Goal: Check status

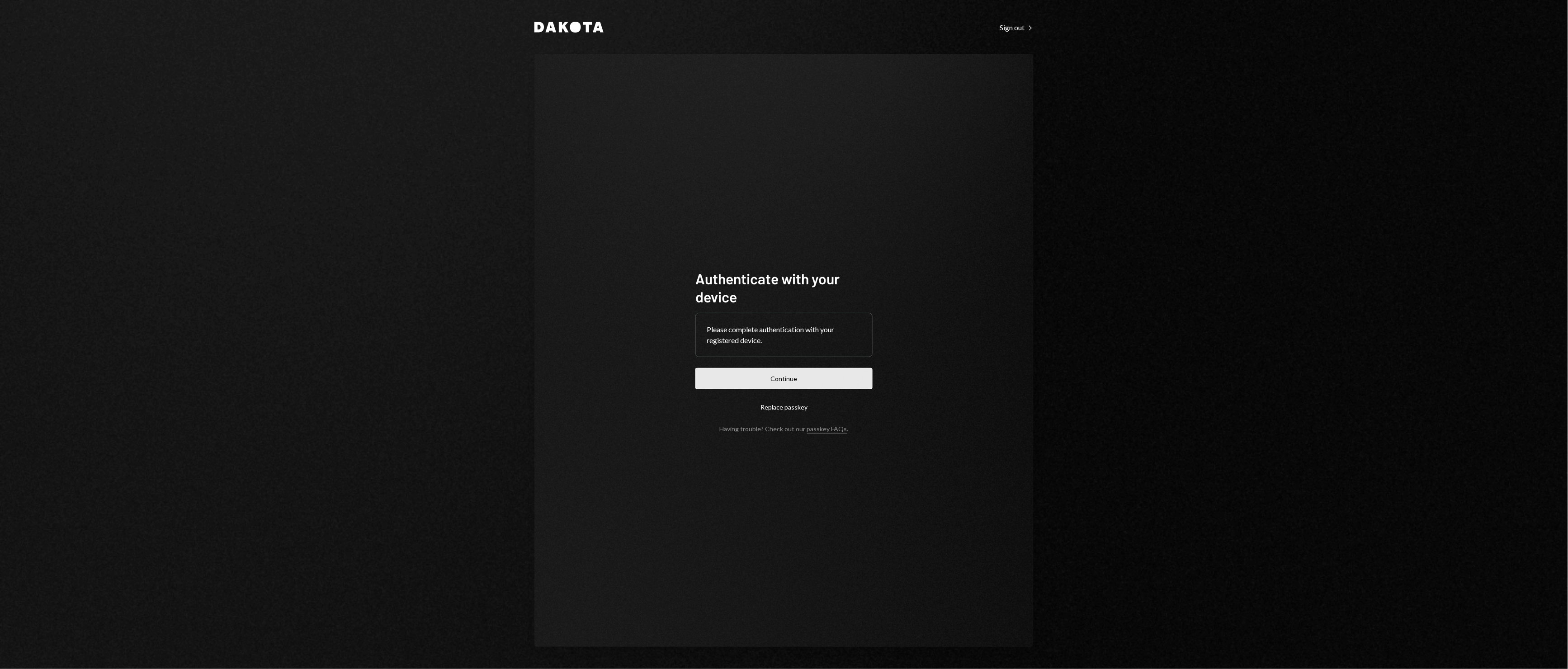
click at [745, 371] on button "Continue" at bounding box center [783, 379] width 177 height 21
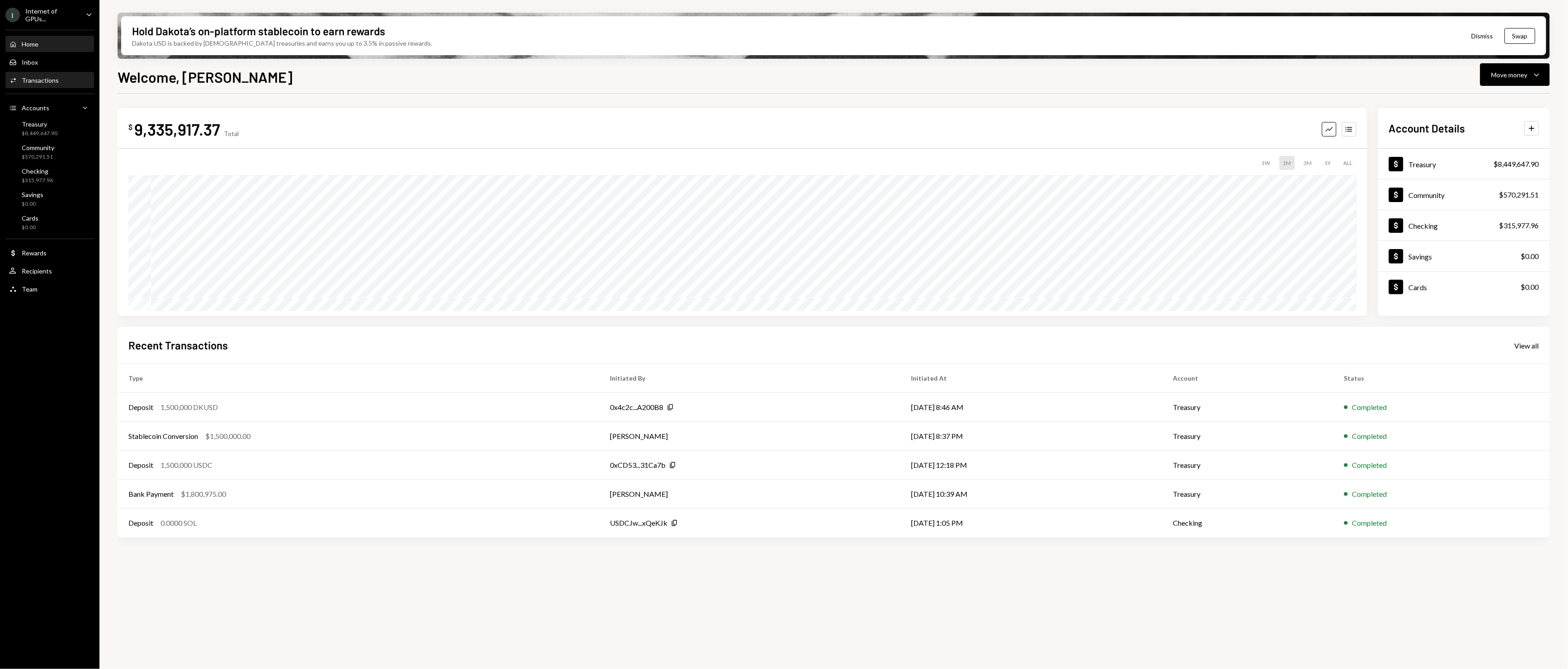
click at [47, 85] on div "Activities Transactions" at bounding box center [50, 80] width 82 height 15
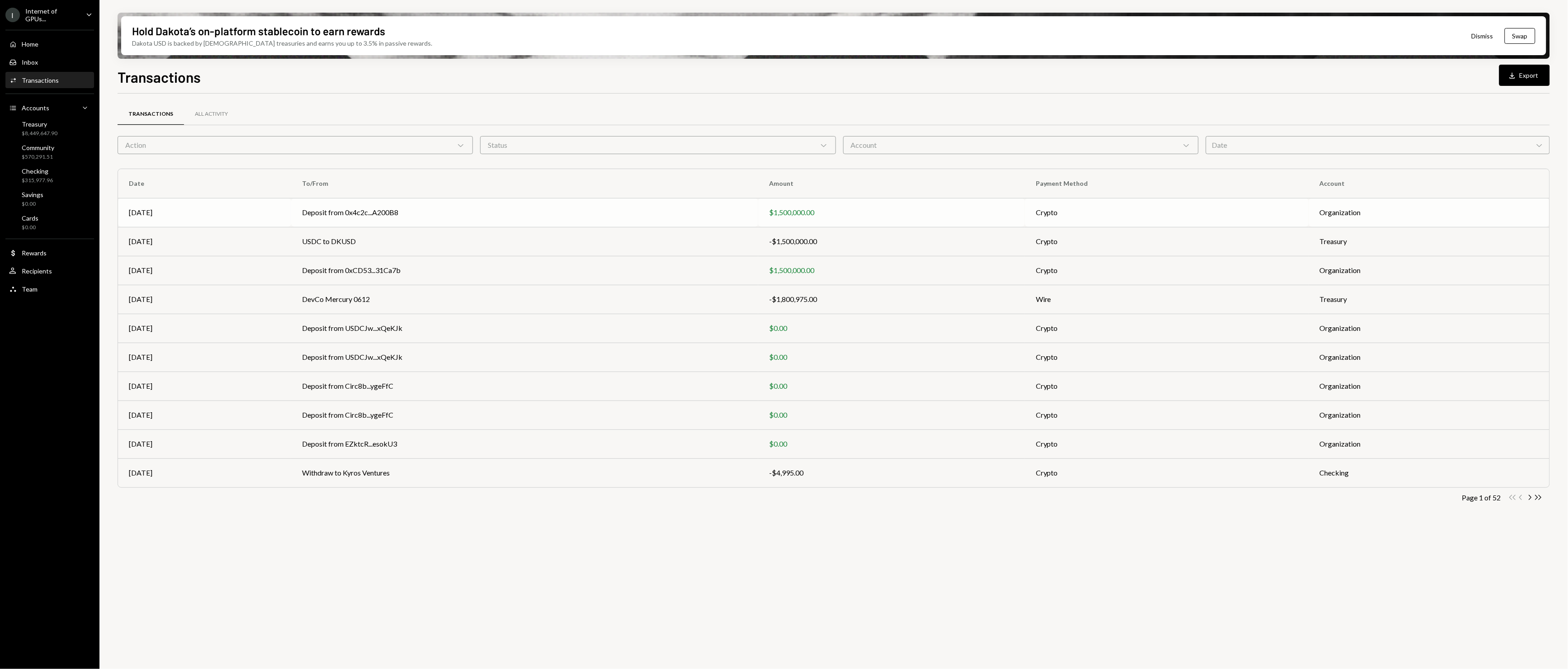
click at [207, 208] on div "[DATE]" at bounding box center [205, 212] width 152 height 11
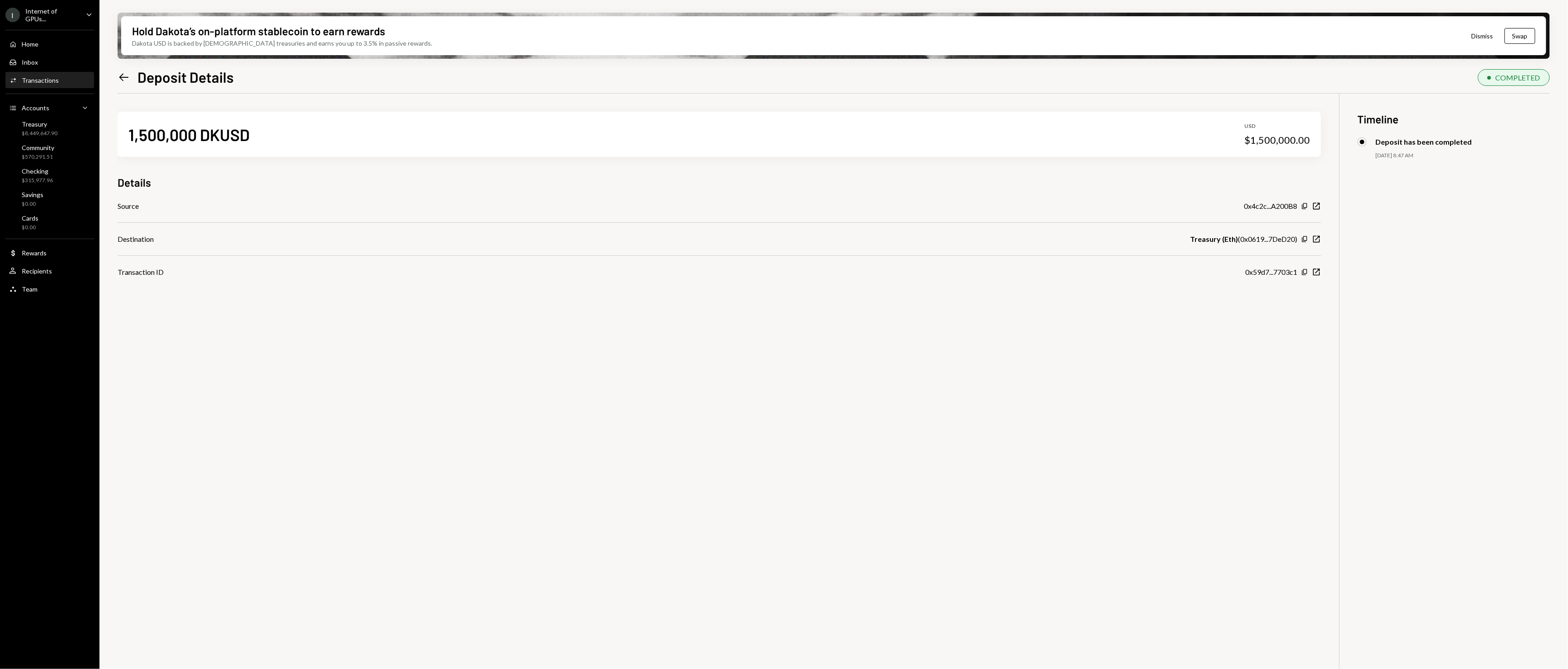
click at [82, 80] on div "Activities Transactions" at bounding box center [50, 80] width 82 height 8
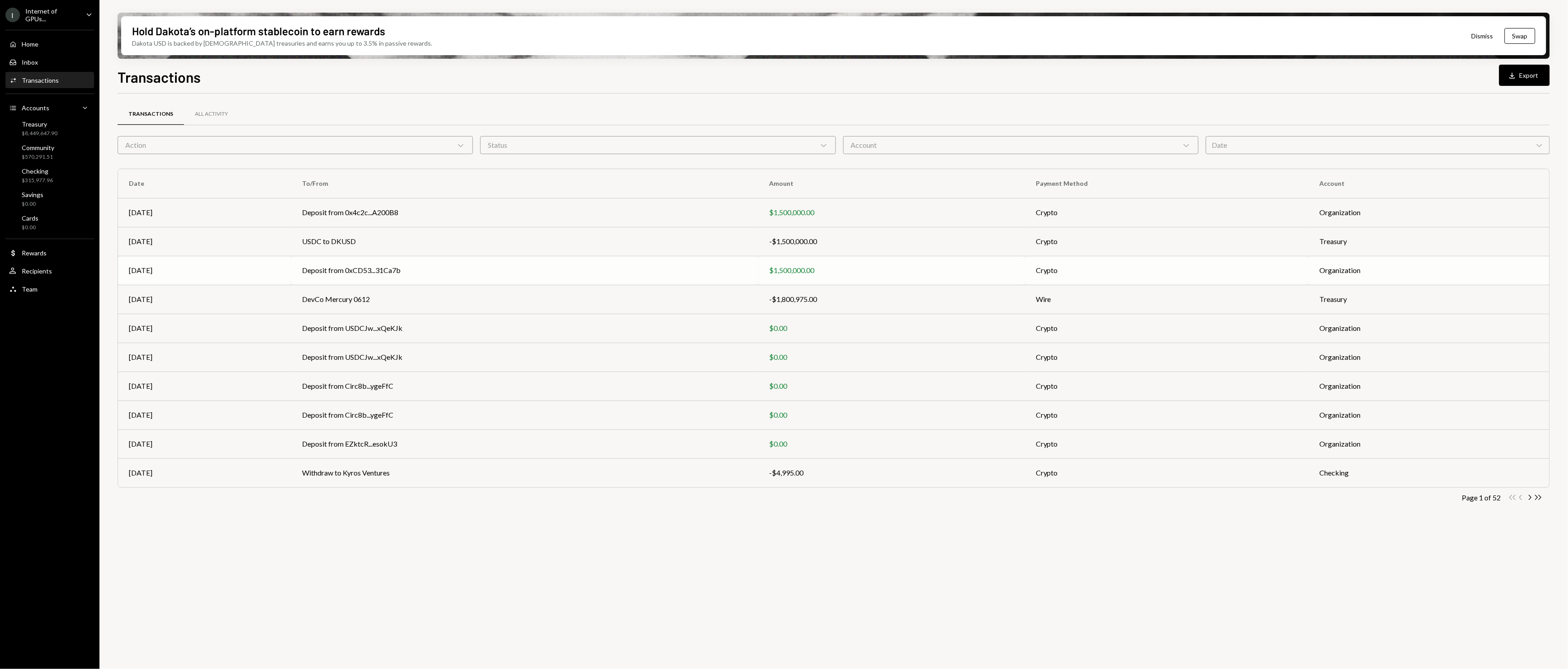
click at [259, 256] on td "[DATE]" at bounding box center [205, 270] width 173 height 29
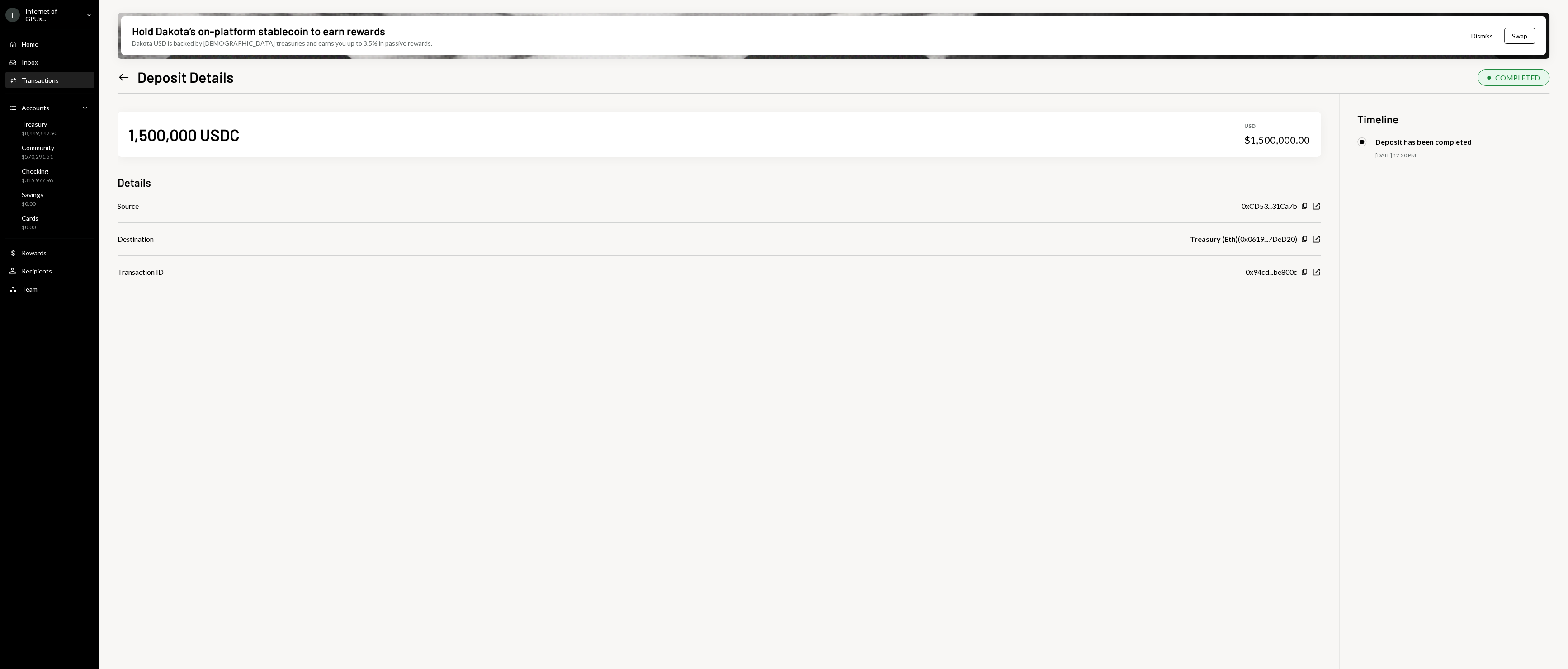
click at [79, 82] on div "Activities Transactions" at bounding box center [50, 80] width 82 height 8
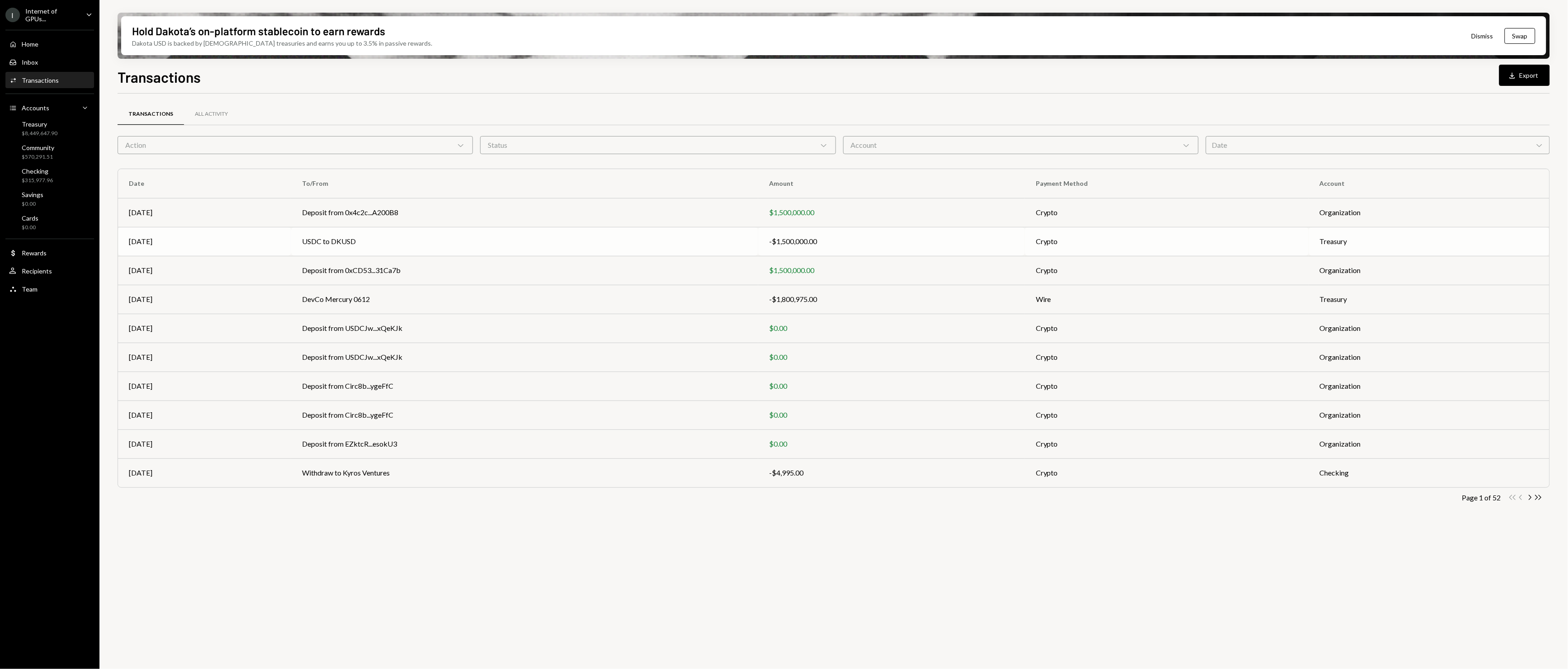
click at [215, 239] on div "[DATE]" at bounding box center [205, 242] width 152 height 11
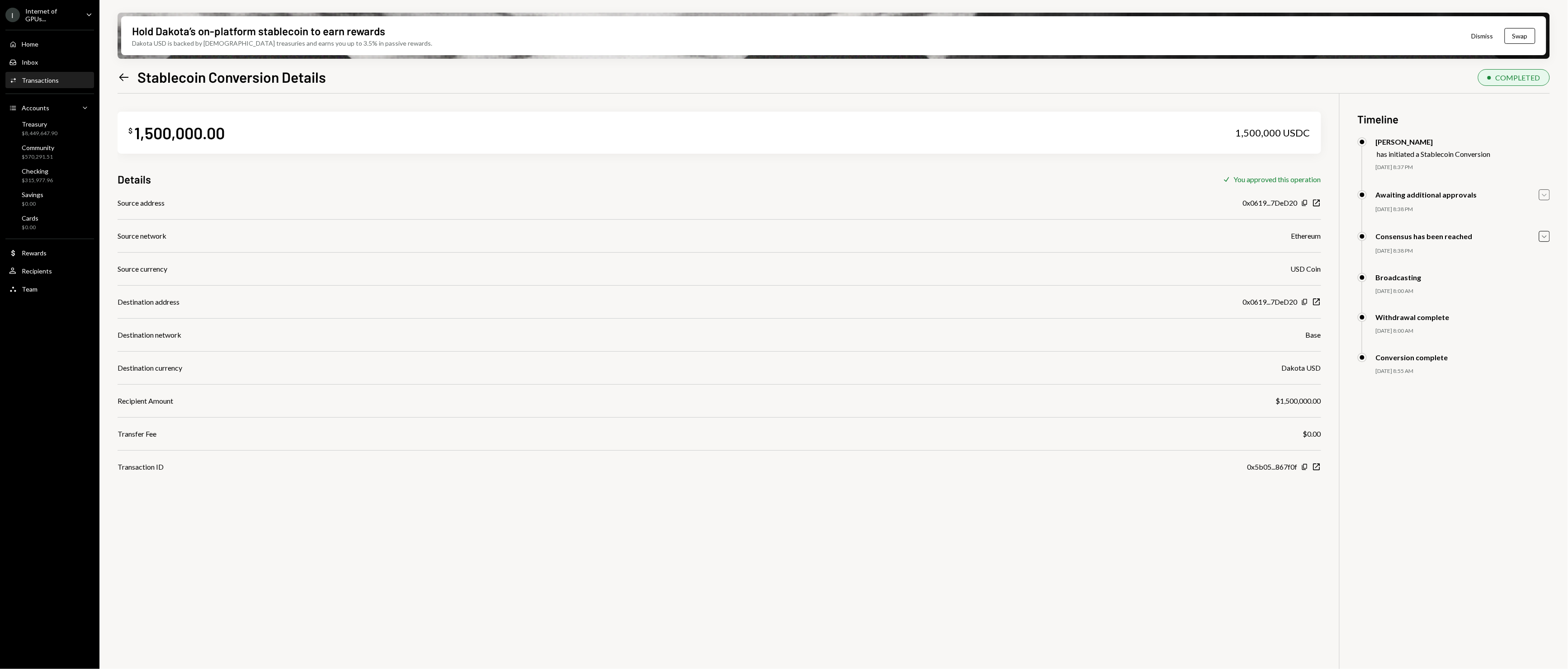
click at [1546, 194] on icon "Caret Down" at bounding box center [1544, 195] width 10 height 10
click at [1546, 194] on icon "Caret Up" at bounding box center [1544, 195] width 10 height 10
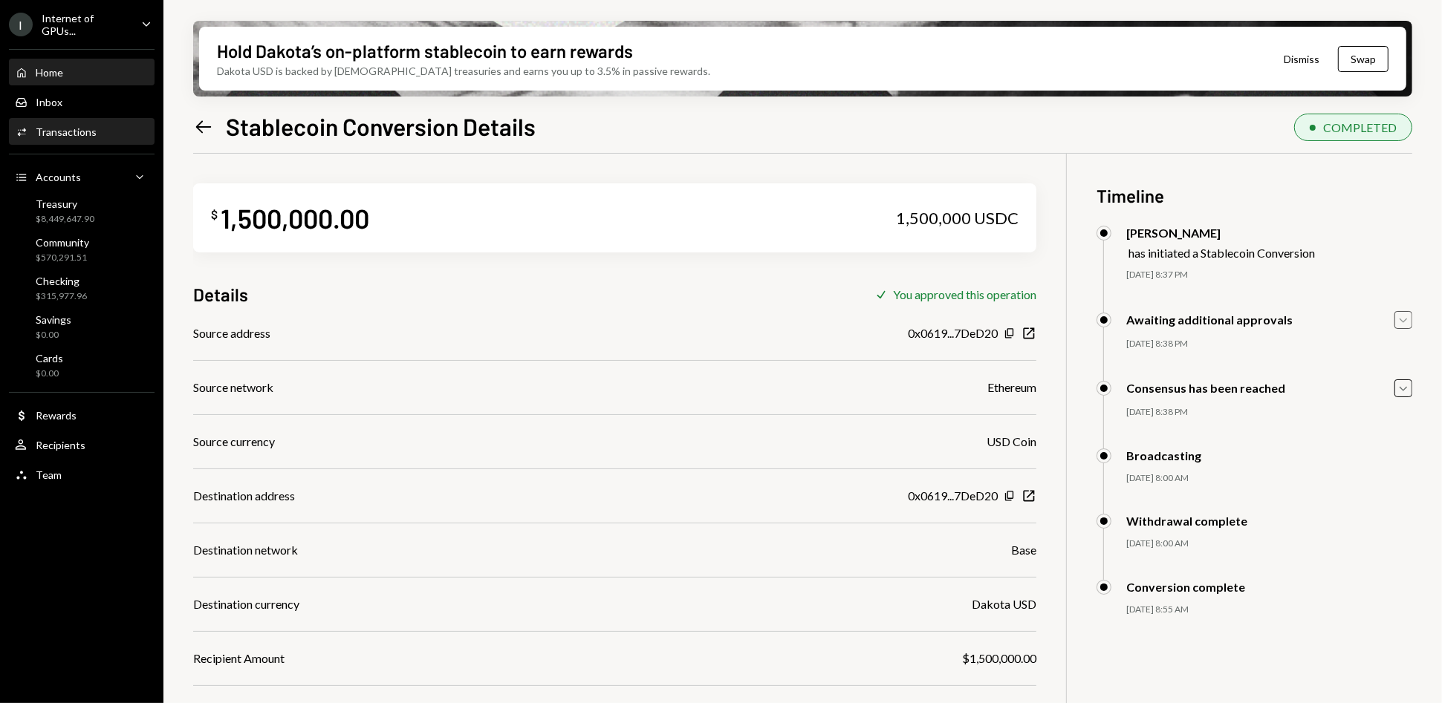
click at [121, 68] on div "Home Home" at bounding box center [82, 72] width 134 height 13
